Goal: Task Accomplishment & Management: Manage account settings

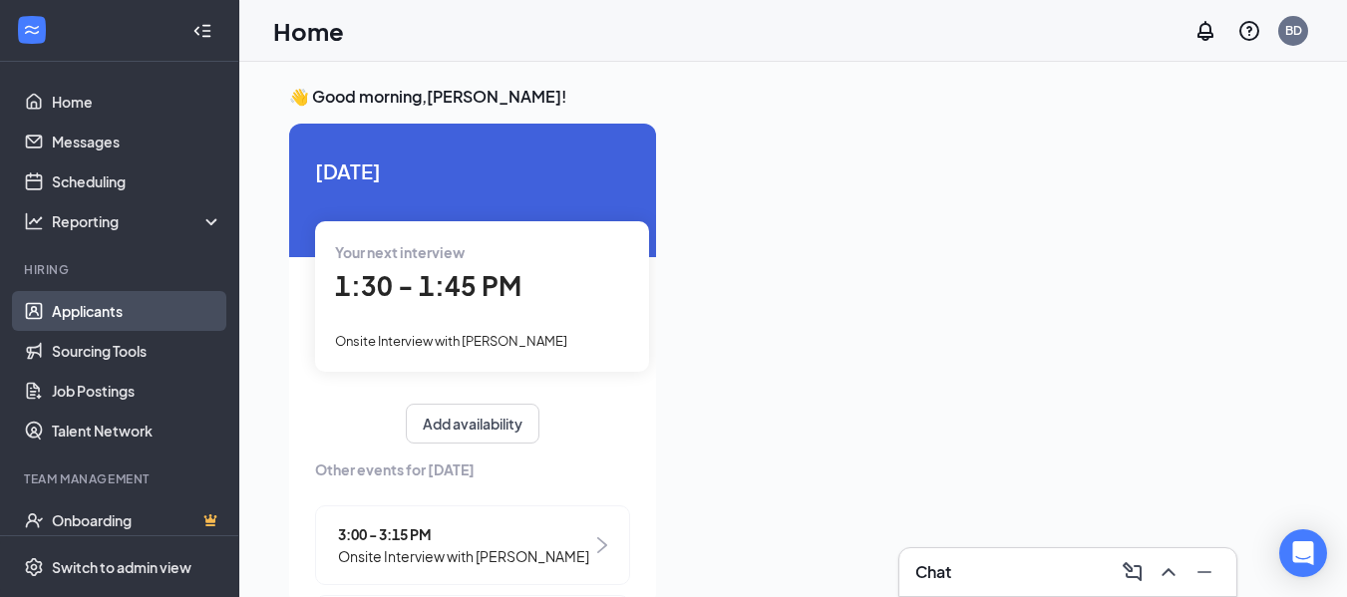
click at [121, 312] on link "Applicants" at bounding box center [137, 311] width 171 height 40
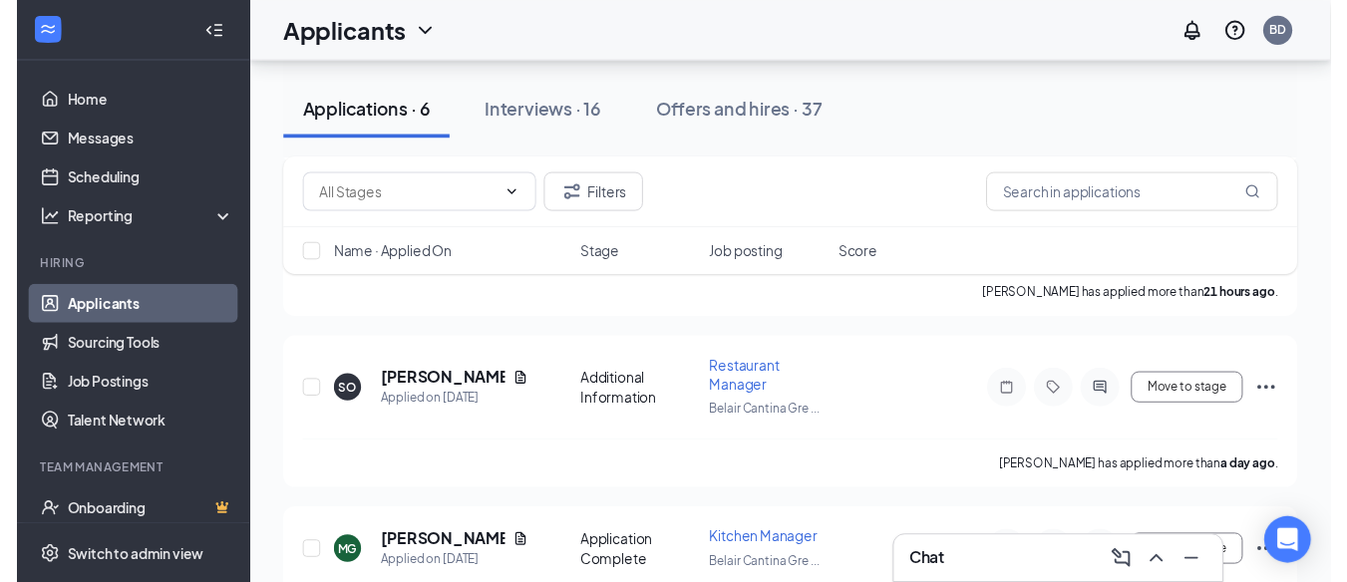
scroll to position [358, 0]
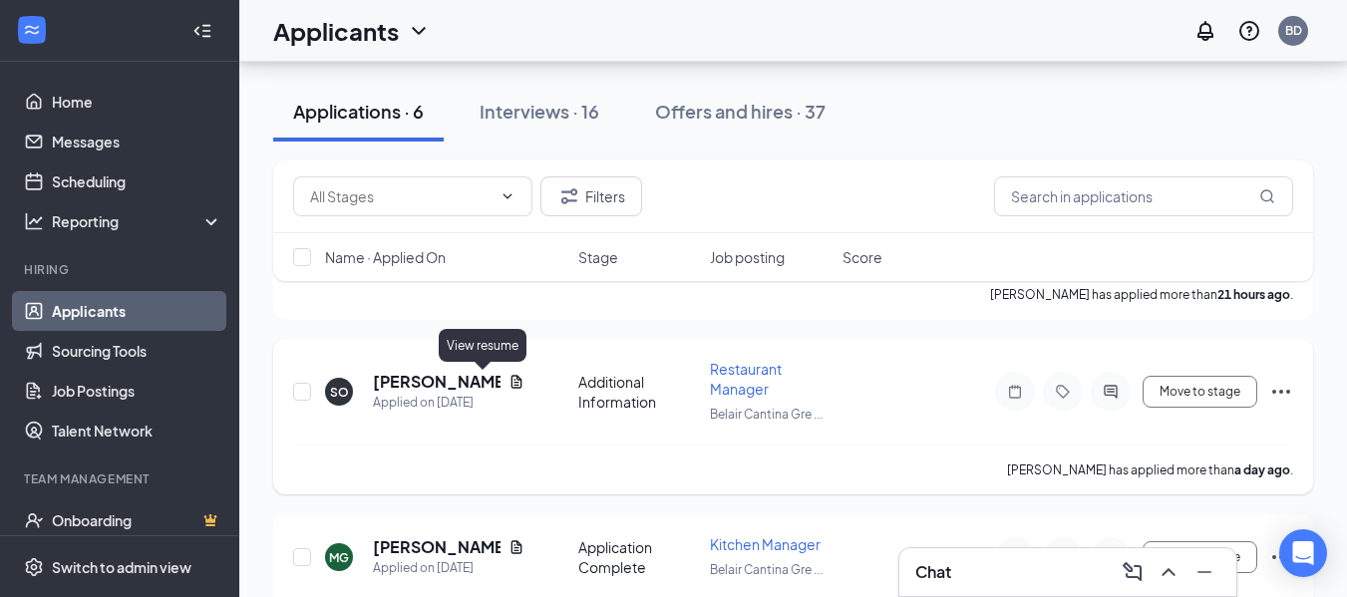
click at [511, 383] on icon "Document" at bounding box center [516, 381] width 11 height 13
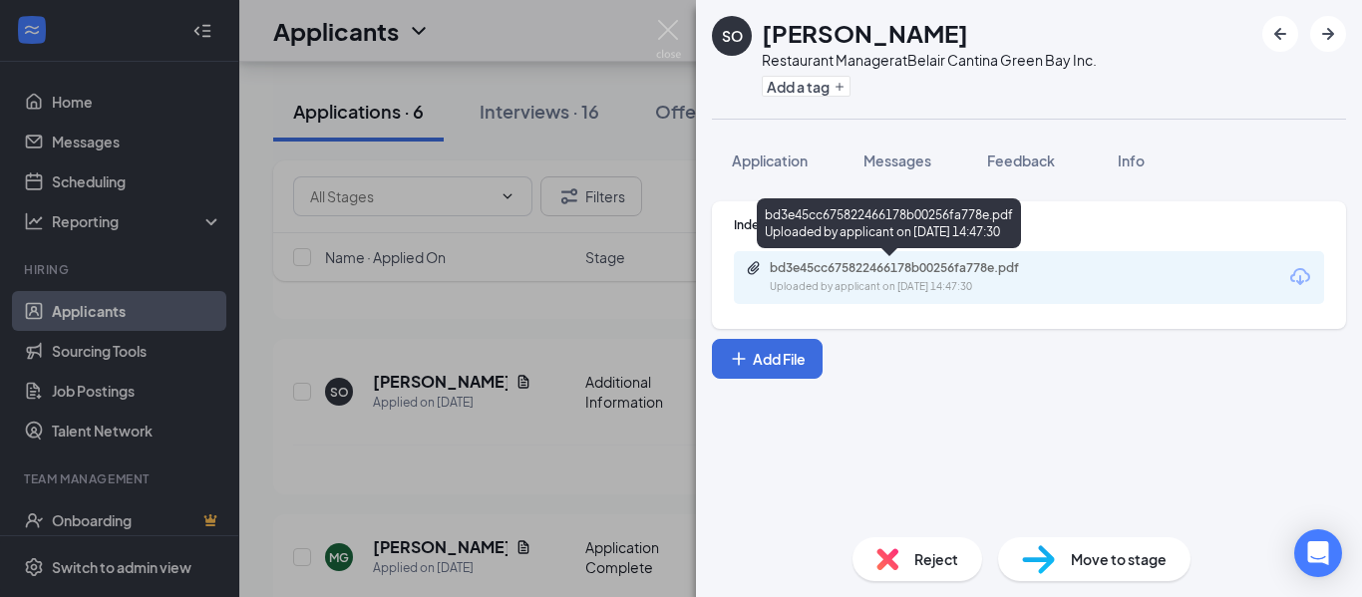
click at [887, 281] on div "Uploaded by applicant on [DATE] 14:47:30" at bounding box center [919, 287] width 299 height 16
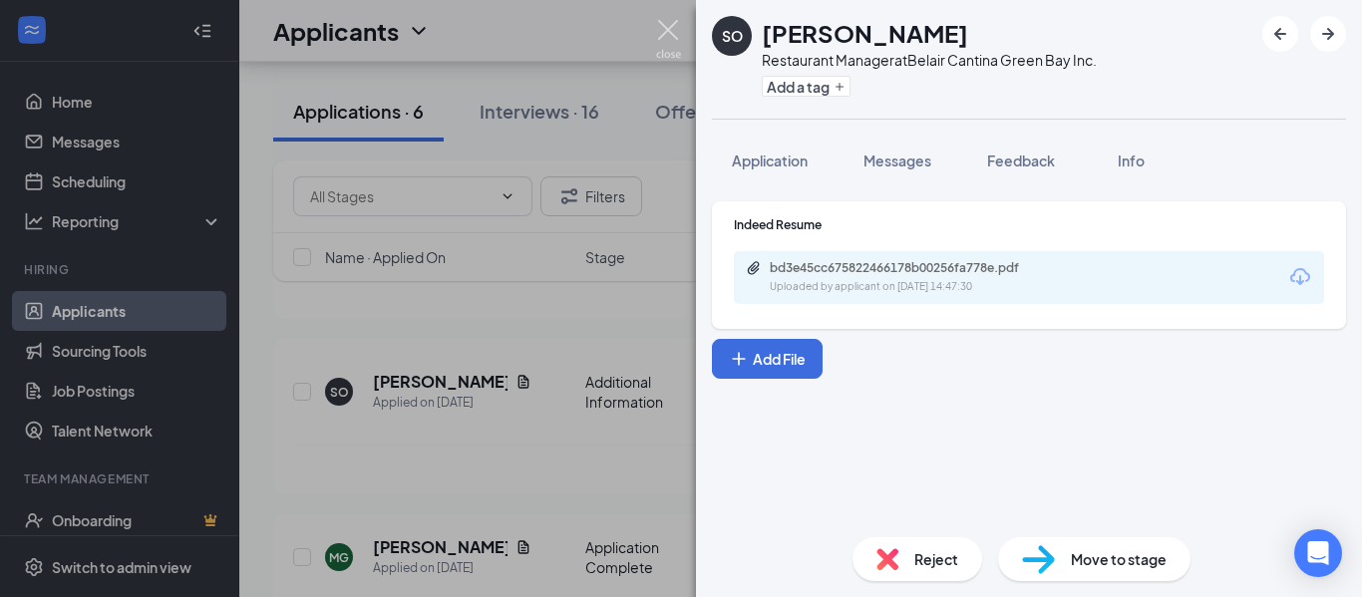
click at [679, 27] on img at bounding box center [668, 39] width 25 height 39
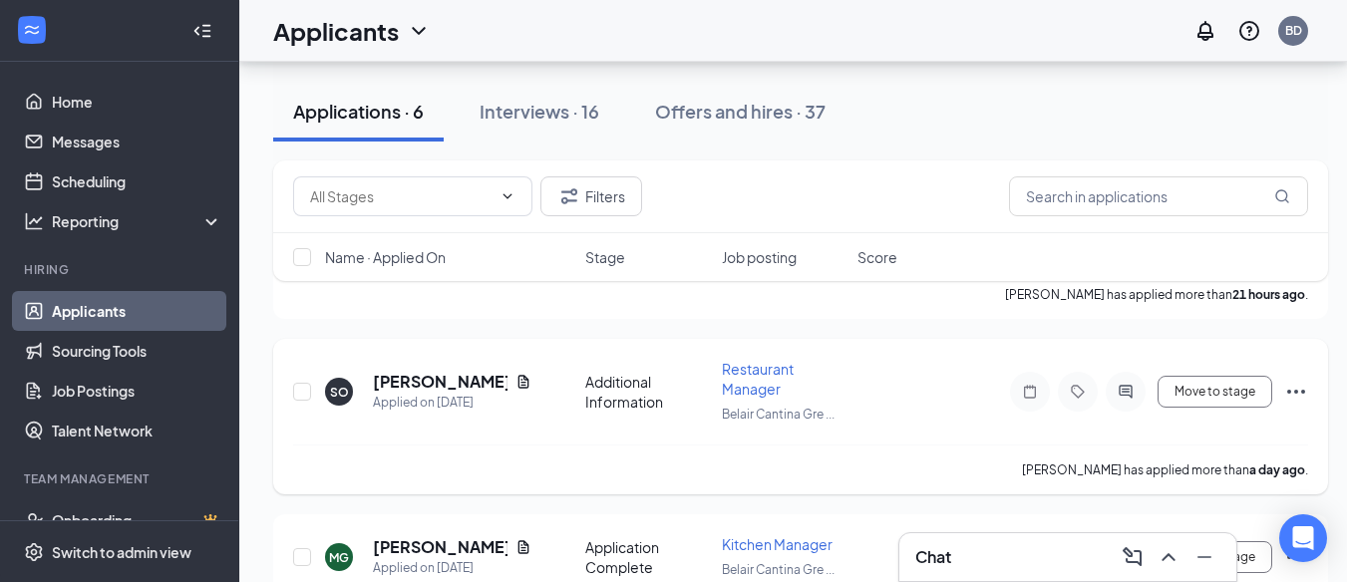
click at [1288, 389] on icon "Ellipses" at bounding box center [1296, 392] width 24 height 24
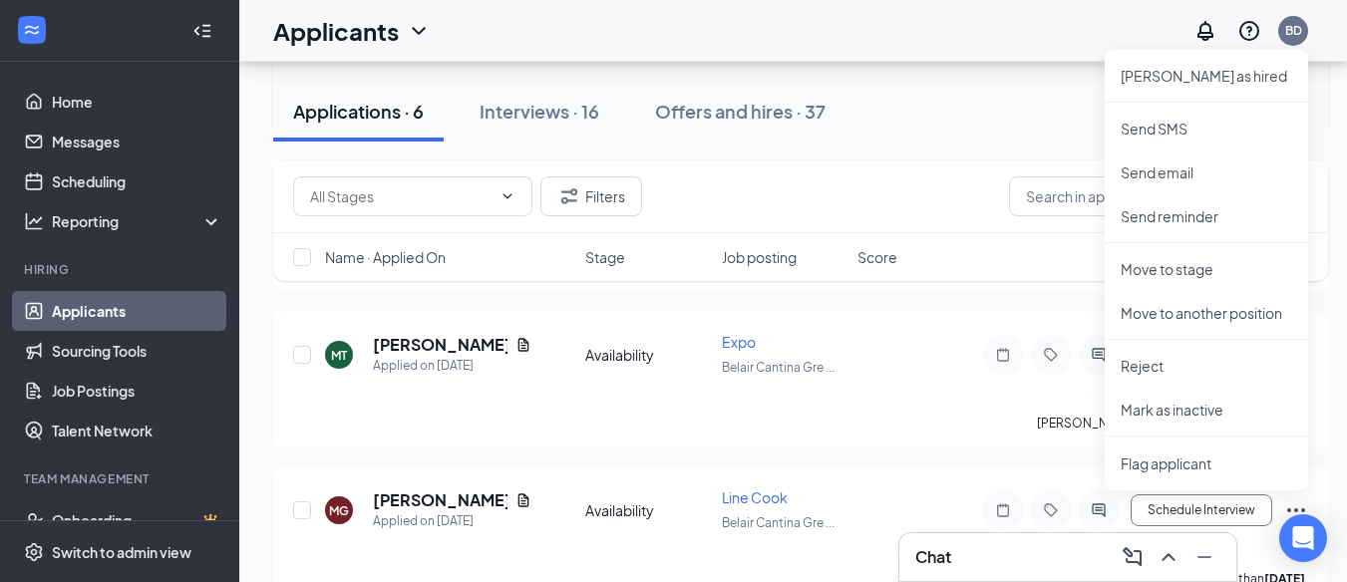
scroll to position [717, 0]
click at [1127, 351] on li "Reject" at bounding box center [1206, 365] width 203 height 44
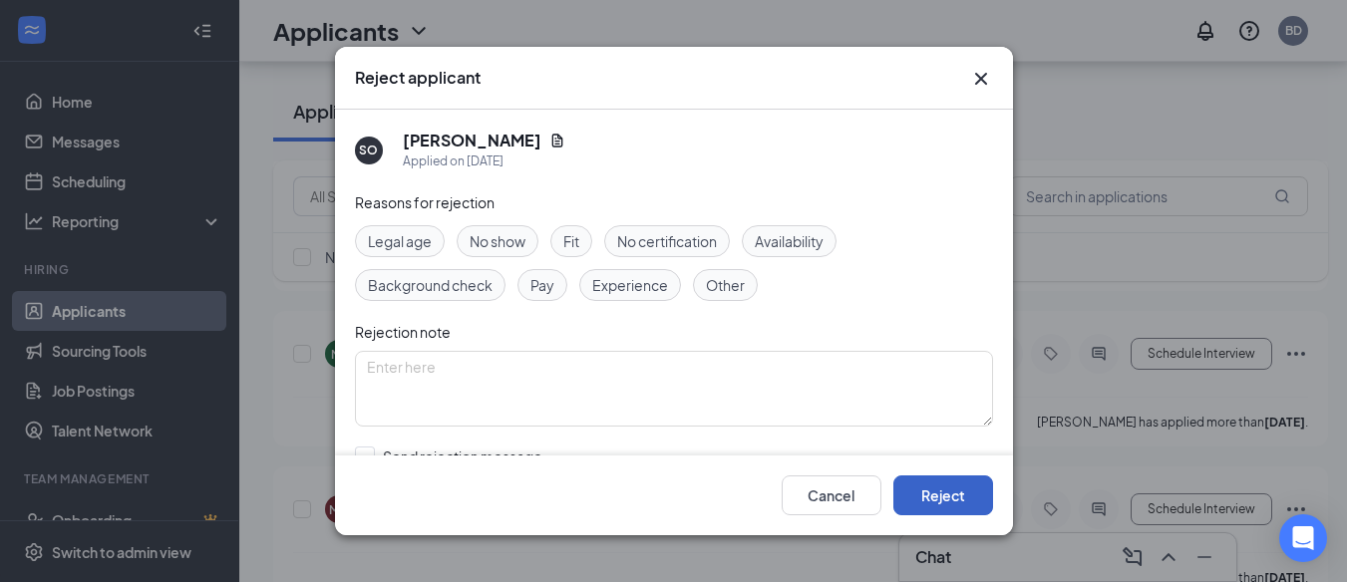
click at [943, 497] on button "Reject" at bounding box center [943, 496] width 100 height 40
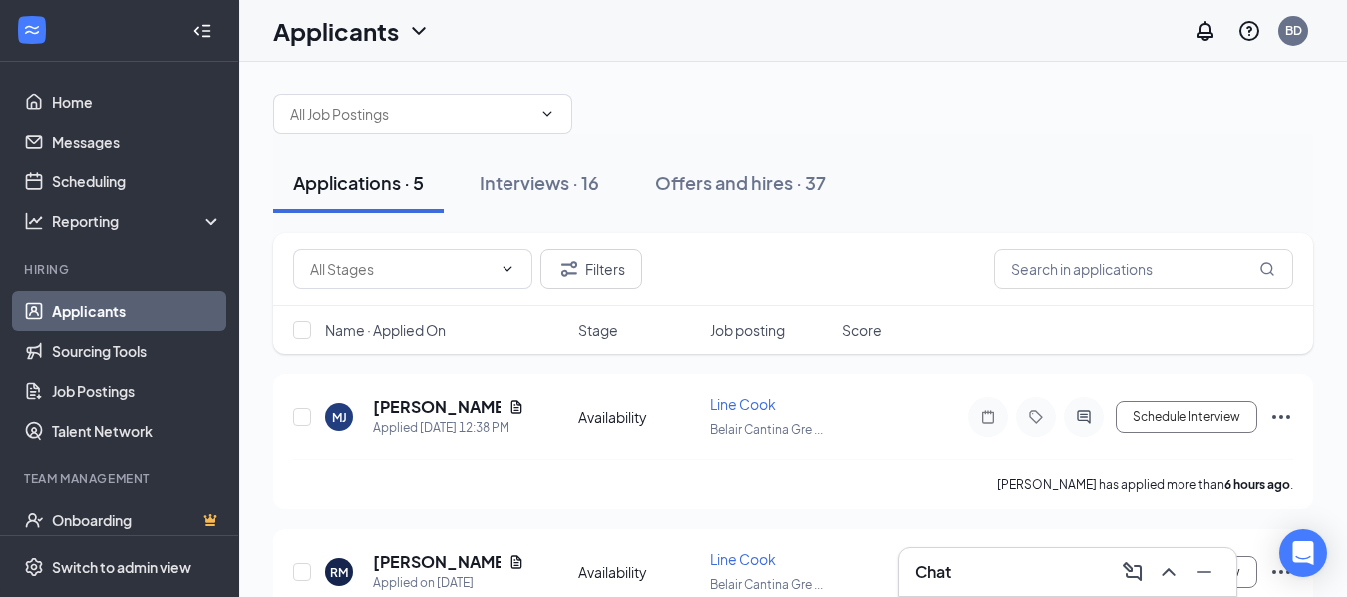
scroll to position [0, 0]
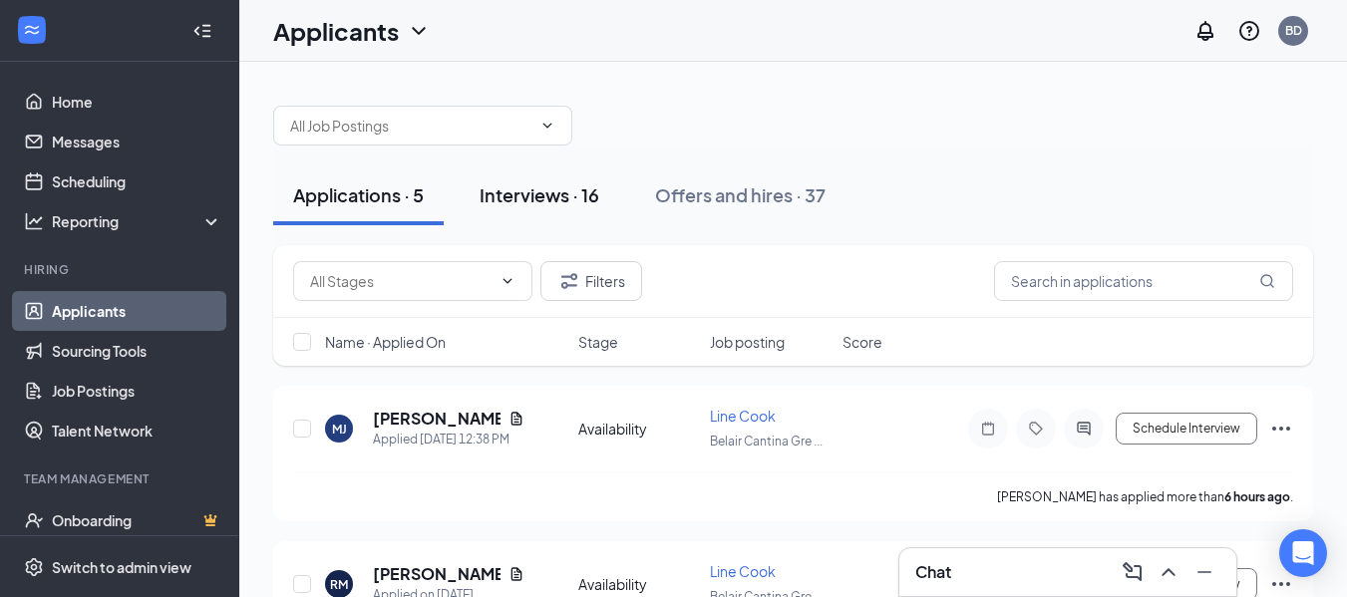
click at [565, 206] on div "Interviews · 16" at bounding box center [540, 194] width 120 height 25
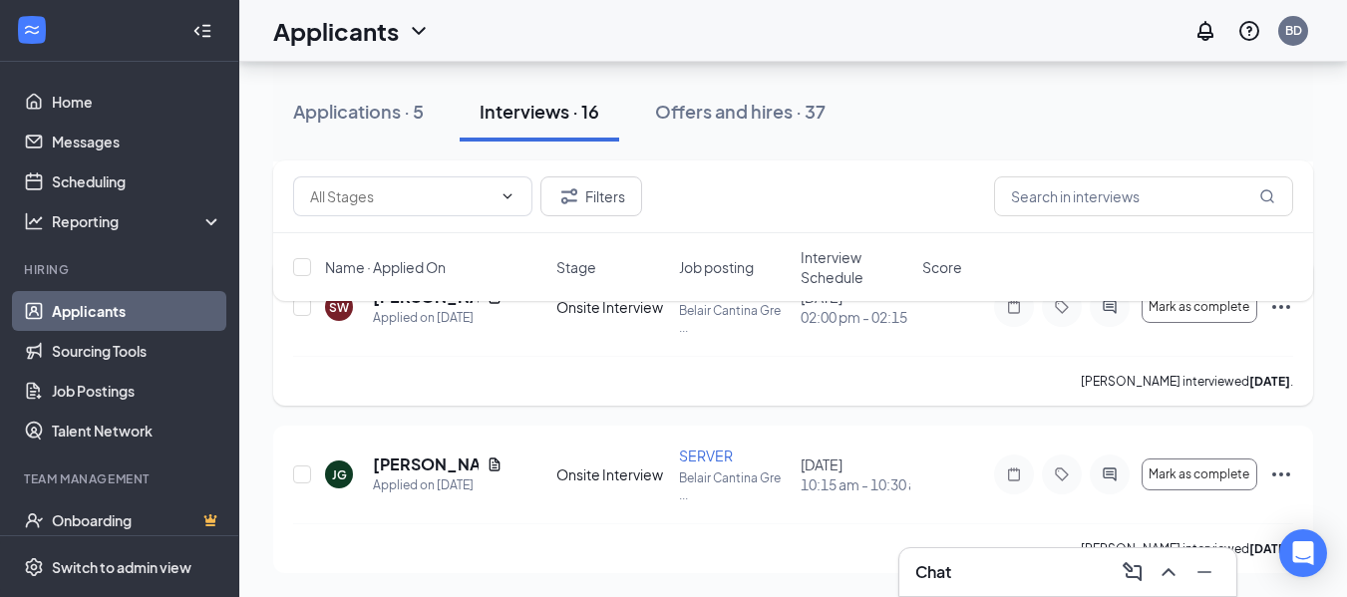
scroll to position [2559, 0]
click at [1285, 472] on icon "Ellipses" at bounding box center [1281, 475] width 24 height 24
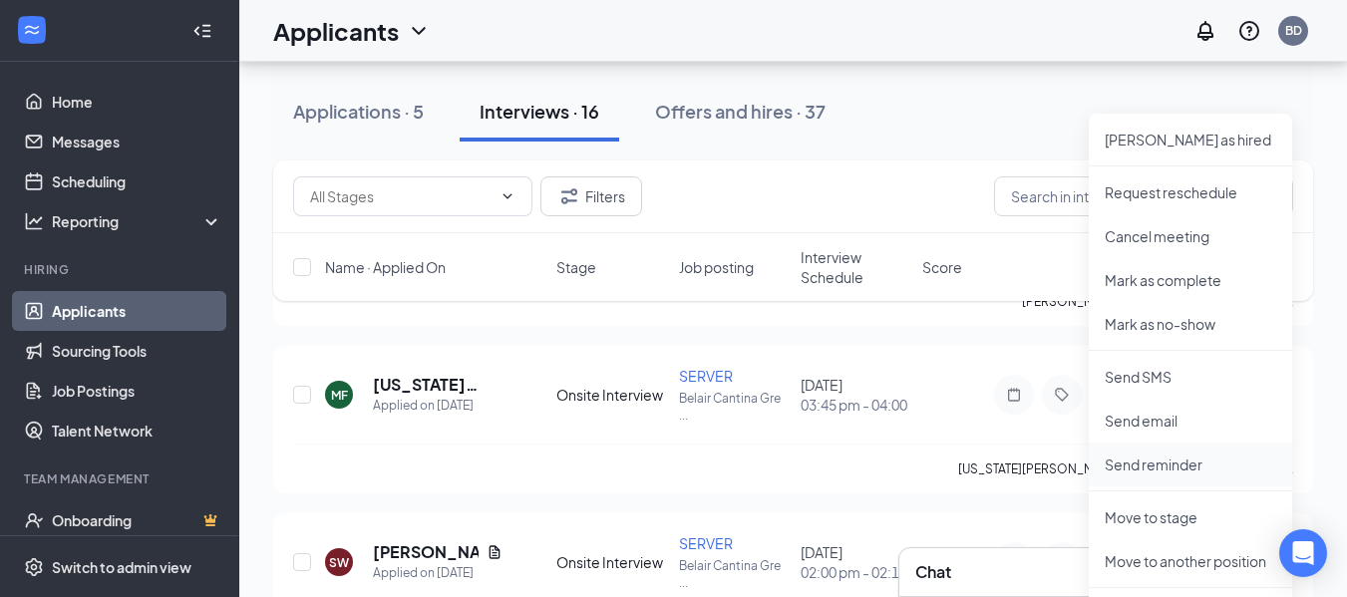
scroll to position [2269, 0]
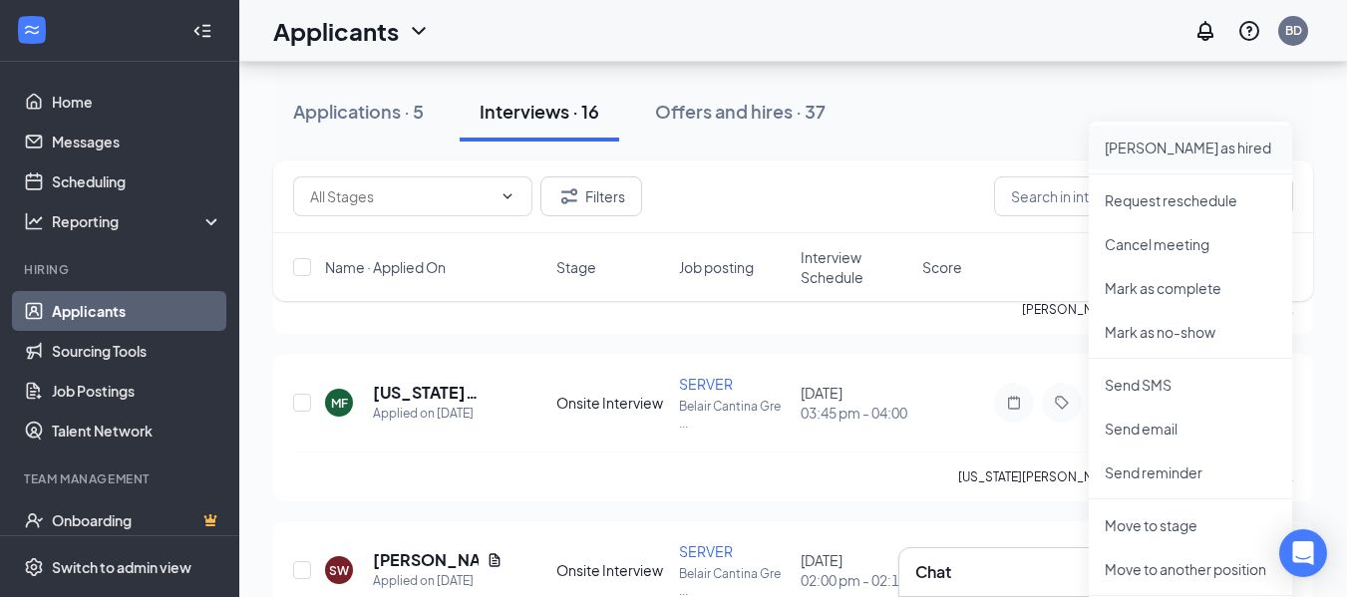
click at [1174, 149] on p "[PERSON_NAME] as hired" at bounding box center [1191, 148] width 172 height 20
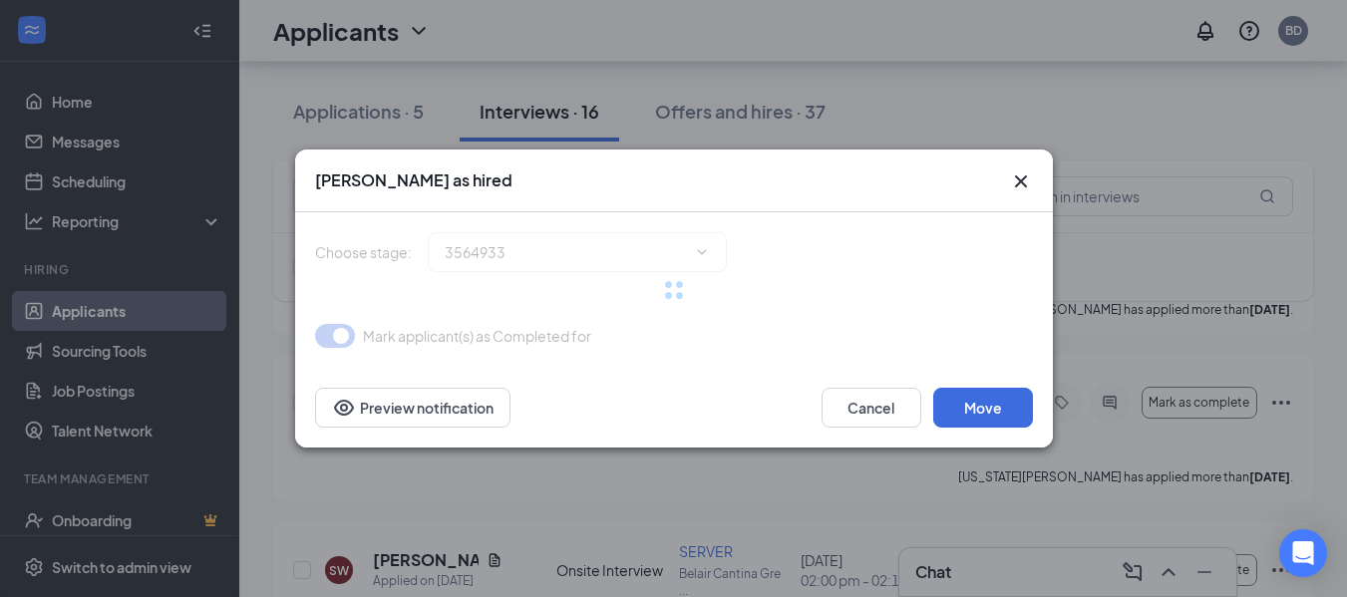
type input "Hiring Complete (final stage)"
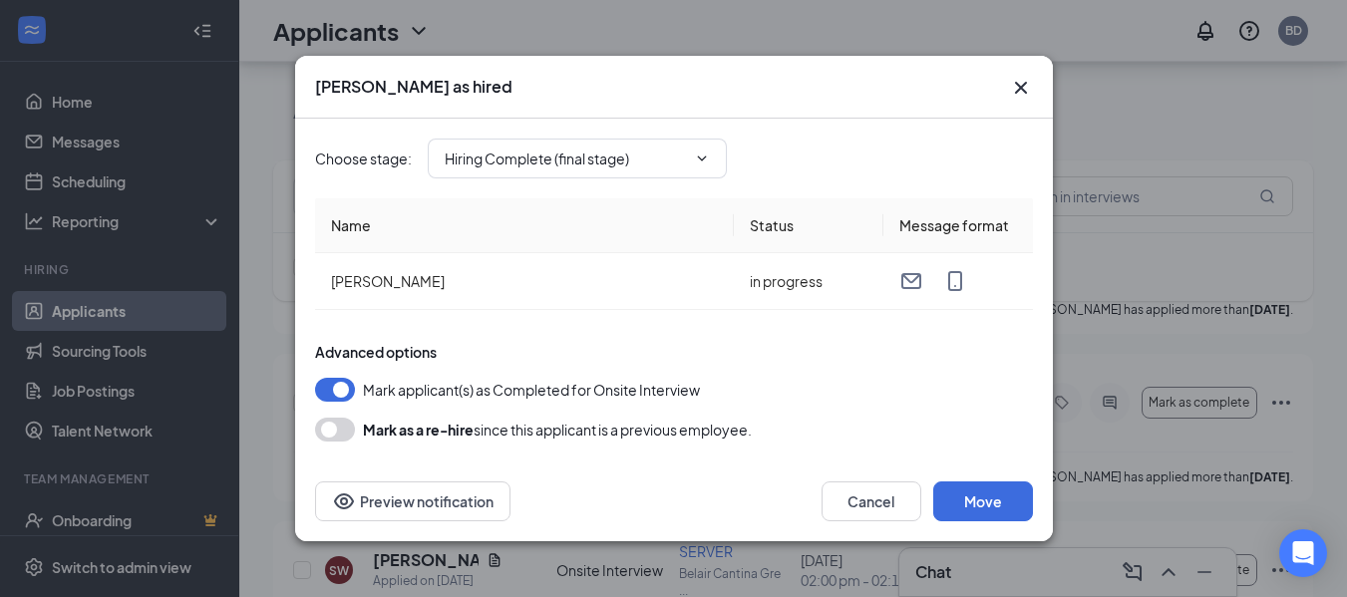
click at [999, 409] on div "Advanced options Mark applicant(s) as Completed for Onsite Interview [PERSON_NA…" at bounding box center [674, 392] width 718 height 100
click at [982, 501] on button "Move" at bounding box center [983, 502] width 100 height 40
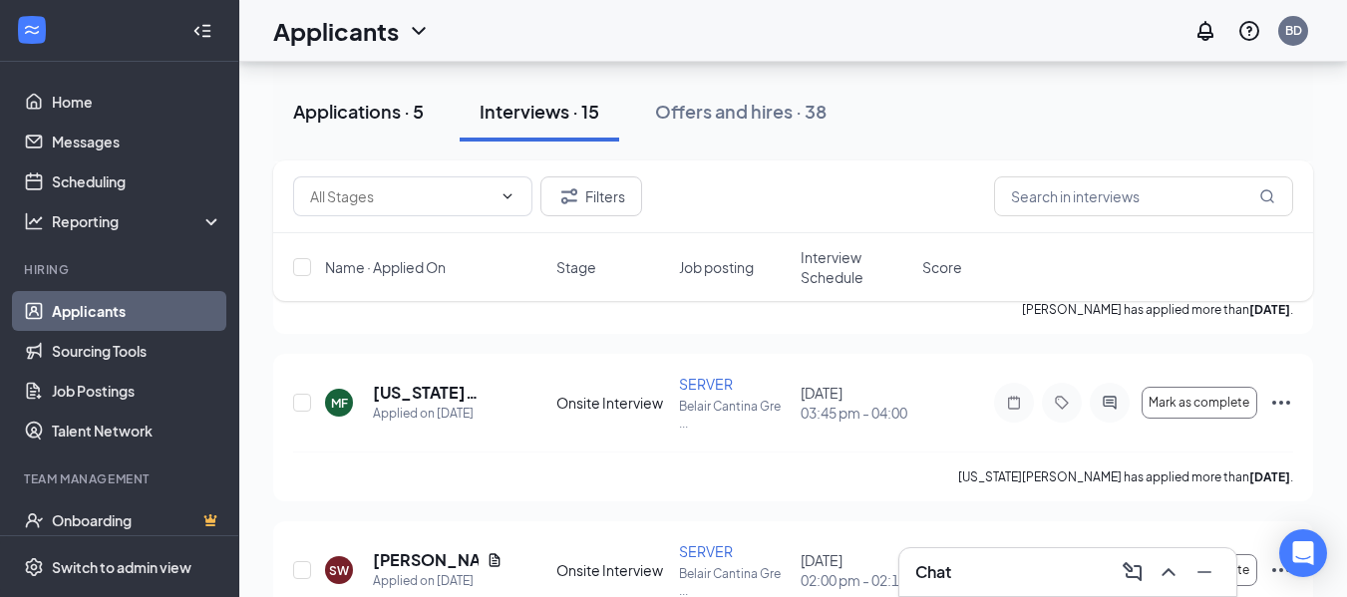
click at [381, 117] on div "Applications · 5" at bounding box center [358, 111] width 131 height 25
